Goal: Information Seeking & Learning: Check status

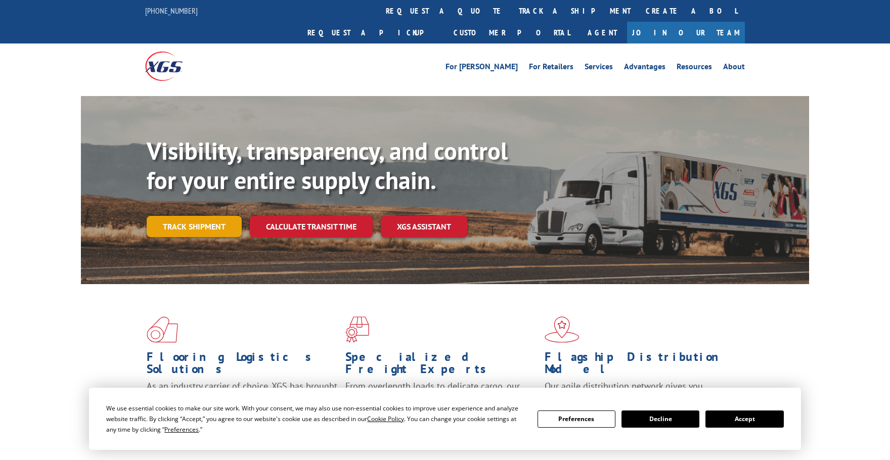
click at [204, 216] on link "Track shipment" at bounding box center [194, 226] width 95 height 21
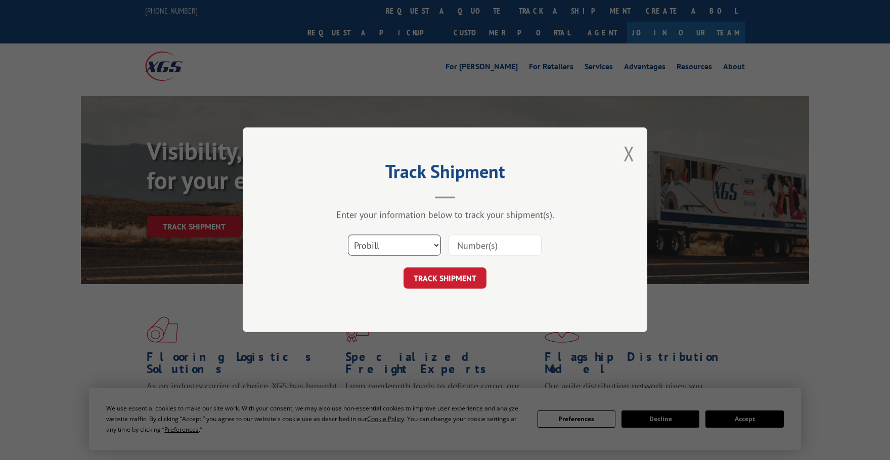
click at [414, 242] on select "Select category... Probill BOL PO" at bounding box center [394, 245] width 93 height 21
select select "po"
click at [348, 235] on select "Select category... Probill BOL PO" at bounding box center [394, 245] width 93 height 21
drag, startPoint x: 503, startPoint y: 246, endPoint x: 479, endPoint y: 271, distance: 34.4
click at [502, 246] on input at bounding box center [494, 245] width 93 height 21
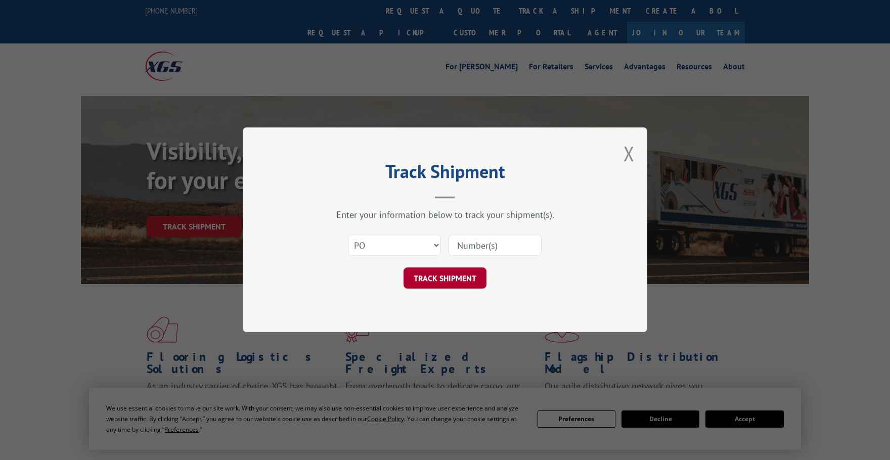
paste input "296515627"
type input "296515627"
click at [469, 273] on button "TRACK SHIPMENT" at bounding box center [444, 278] width 83 height 21
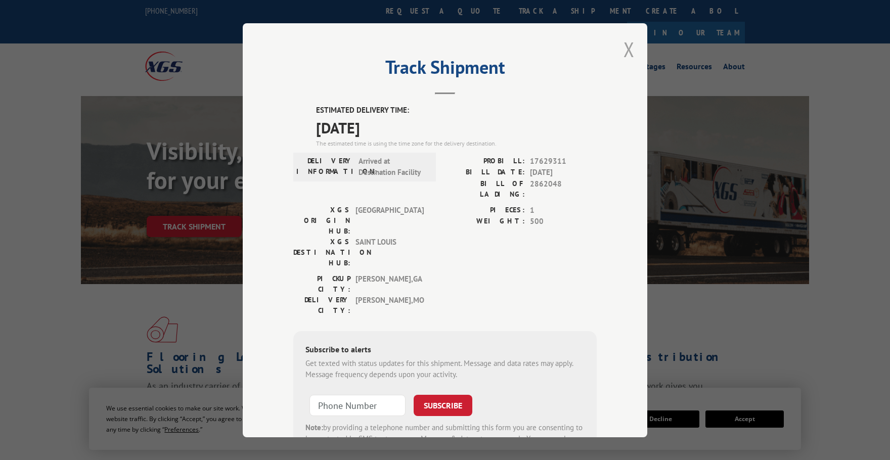
click at [629, 50] on button "Close modal" at bounding box center [628, 49] width 11 height 27
